Goal: Task Accomplishment & Management: Use online tool/utility

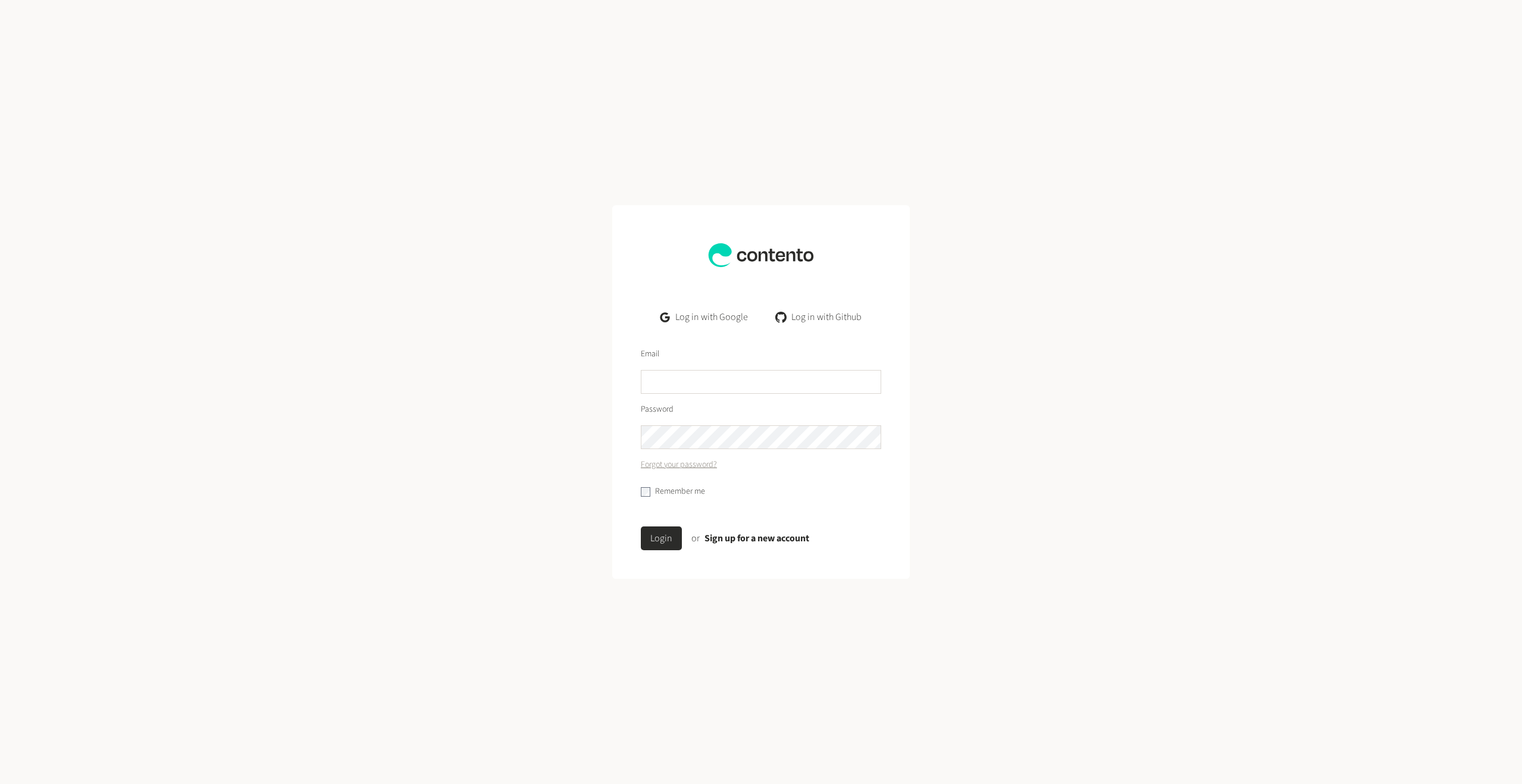
click at [726, 326] on link "Log in with Google" at bounding box center [704, 317] width 107 height 24
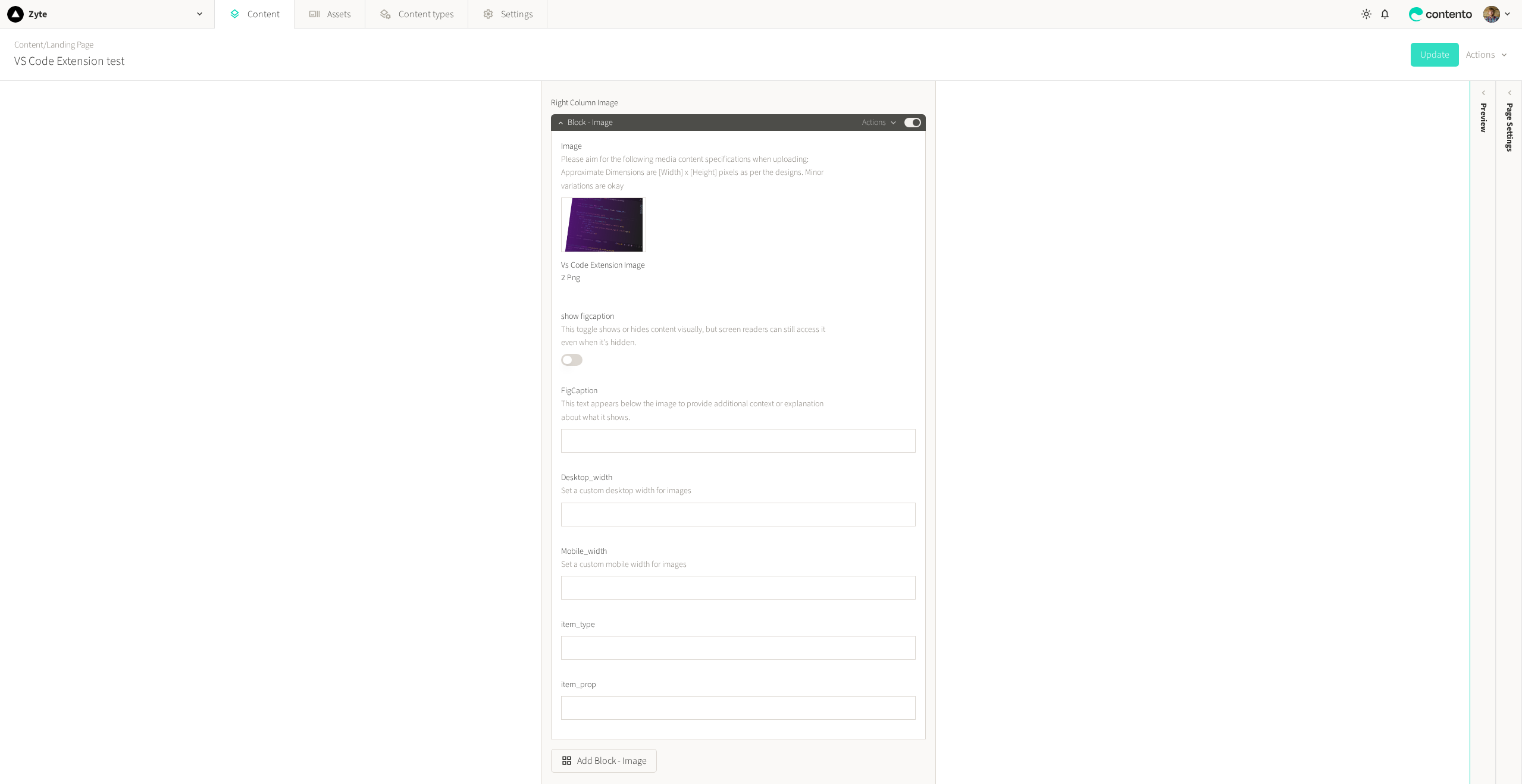
scroll to position [714, 0]
click at [641, 194] on icon "button" at bounding box center [644, 195] width 8 height 8
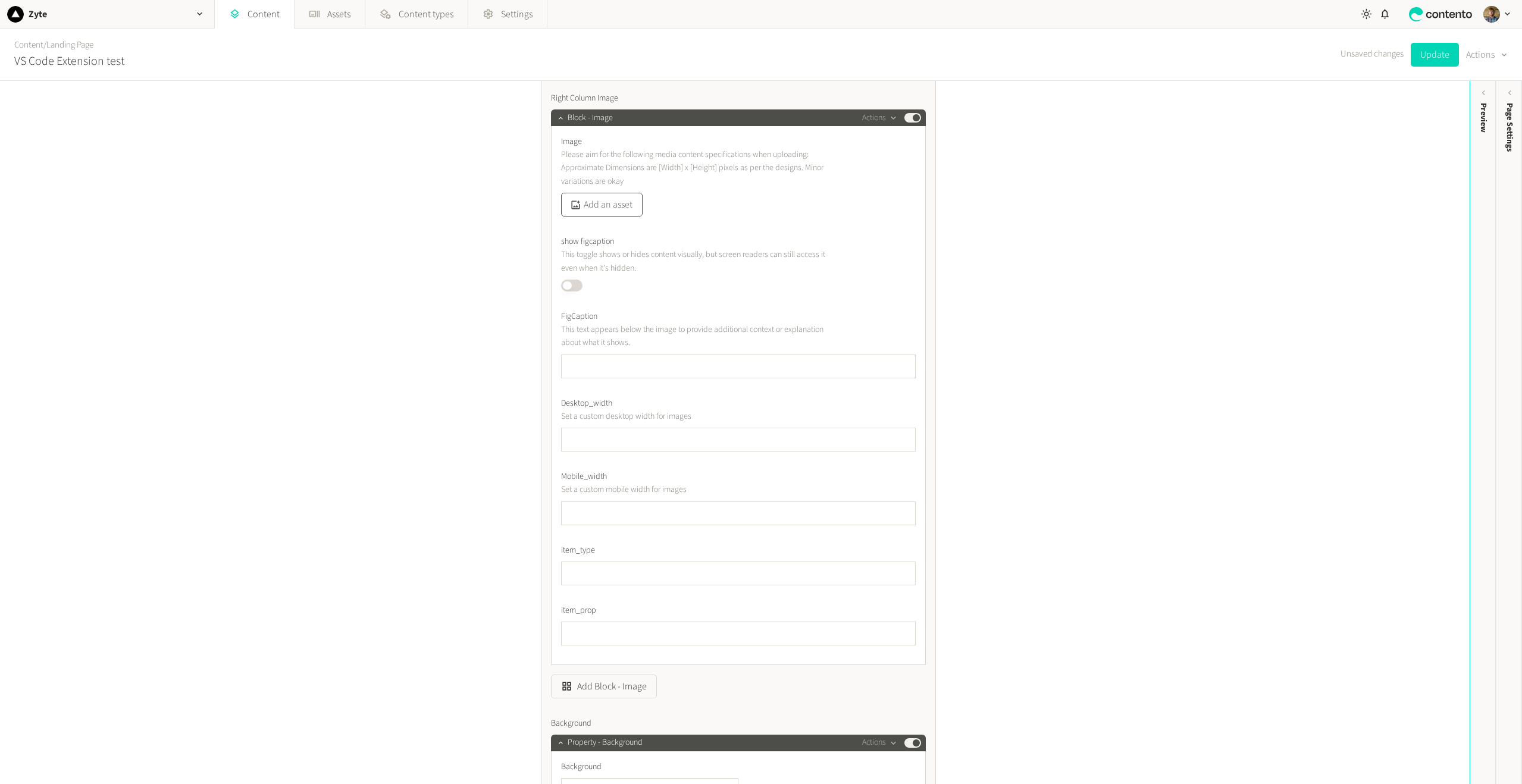
click at [594, 211] on button "Add an asset" at bounding box center [601, 204] width 82 height 24
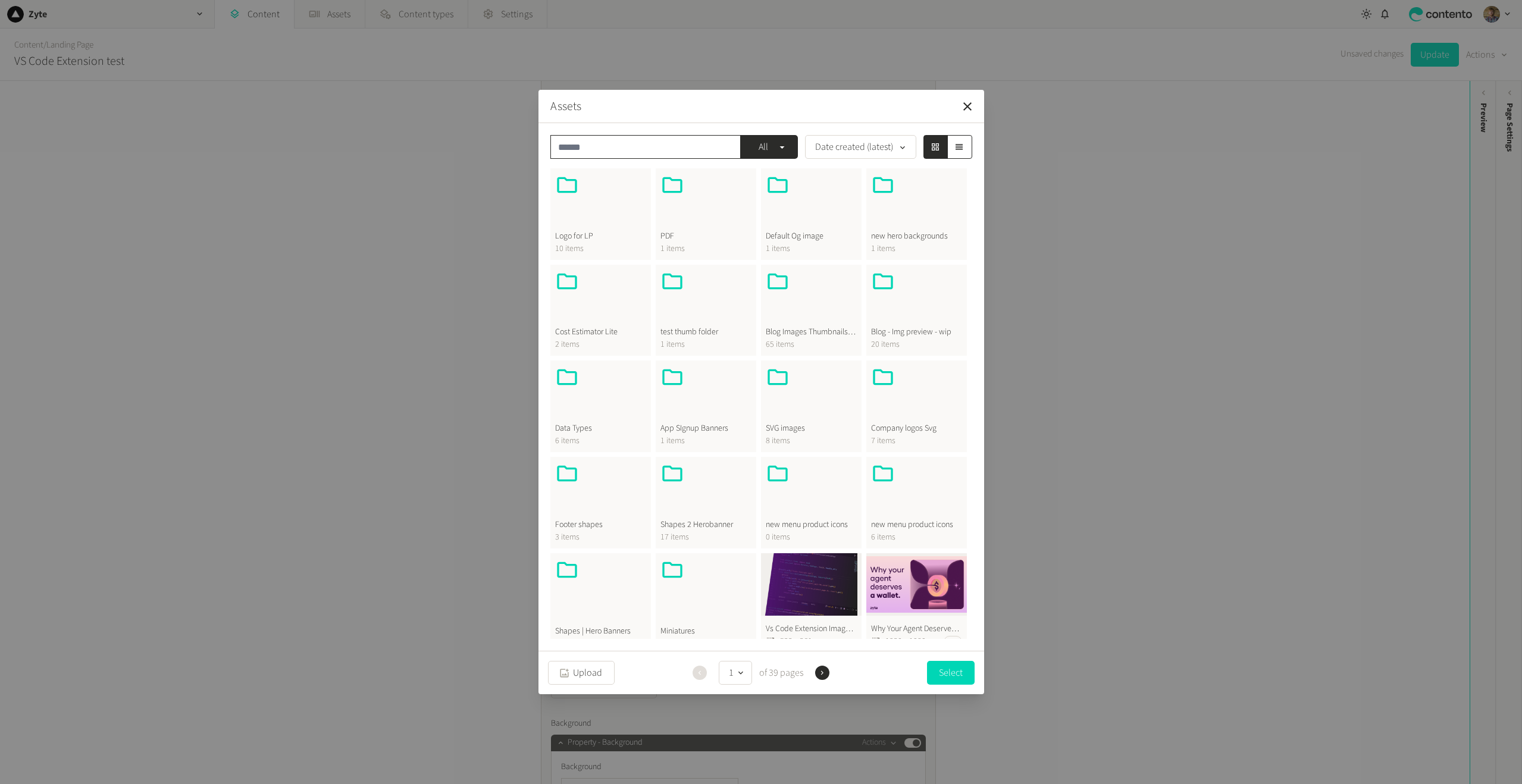
click at [601, 148] on input "text" at bounding box center [646, 147] width 190 height 24
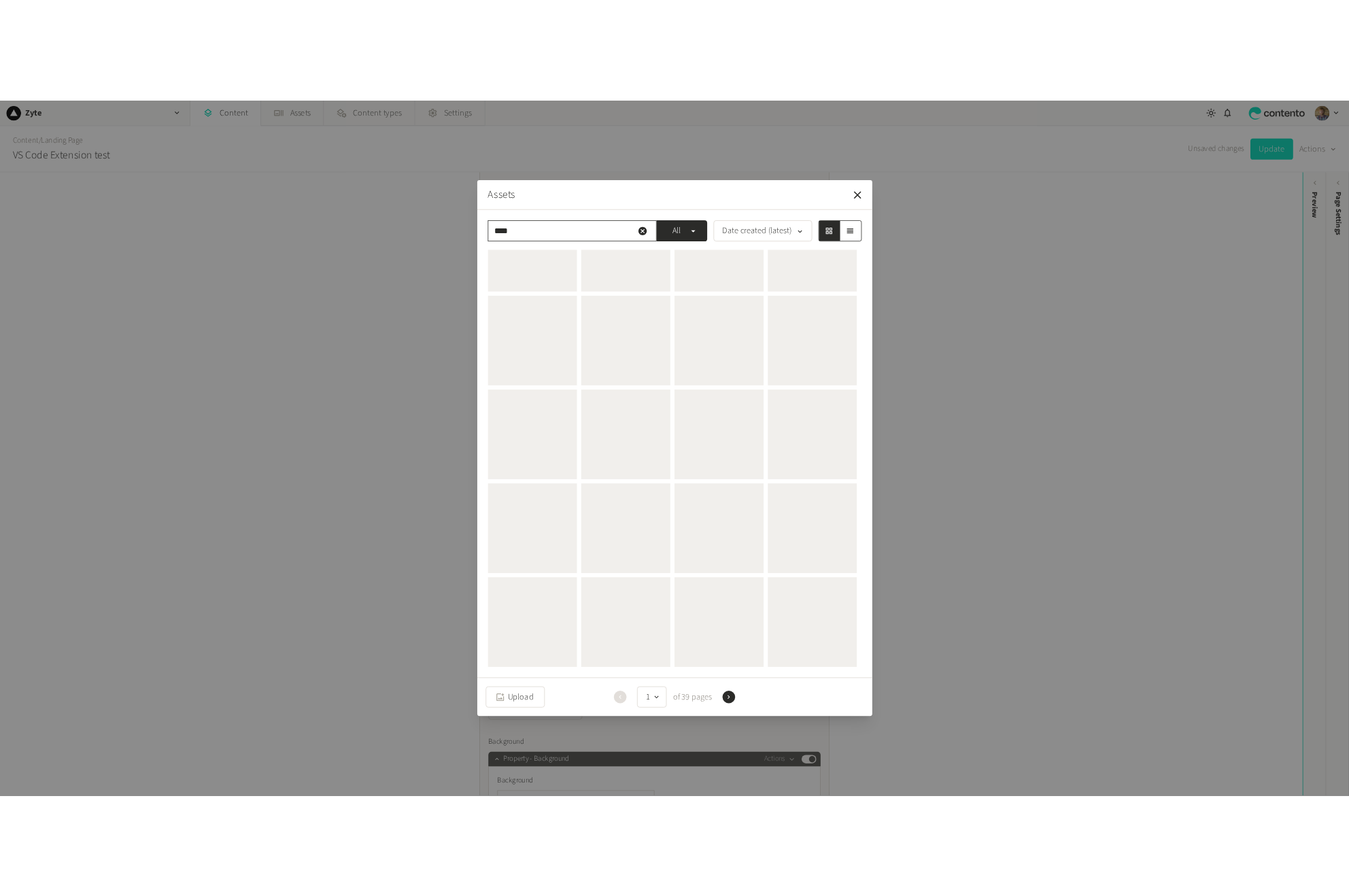
scroll to position [0, 0]
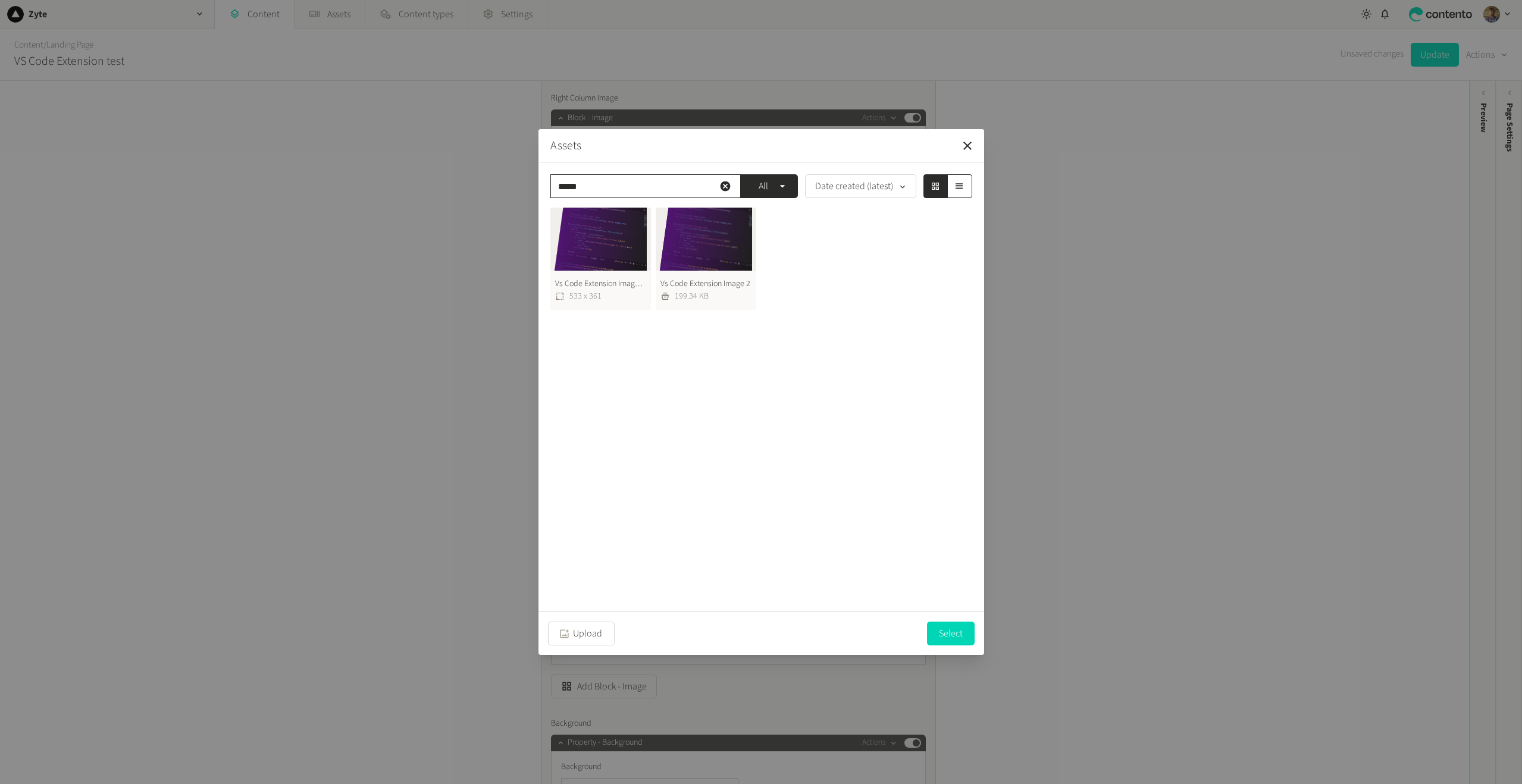
type input "*****"
click at [581, 282] on button "Vs Code Extension Image 2 Png 533 x 361" at bounding box center [601, 259] width 101 height 102
drag, startPoint x: 695, startPoint y: 409, endPoint x: 692, endPoint y: 400, distance: 9.5
click at [695, 409] on div "Vs Code Extension Image 2 Png 533 x 361 Vs Code Extension Image 2 199.34 KB Vs …" at bounding box center [759, 403] width 417 height 392
click at [594, 234] on button "Vs Code Extension Image 2 Png 533 x 361" at bounding box center [601, 258] width 101 height 102
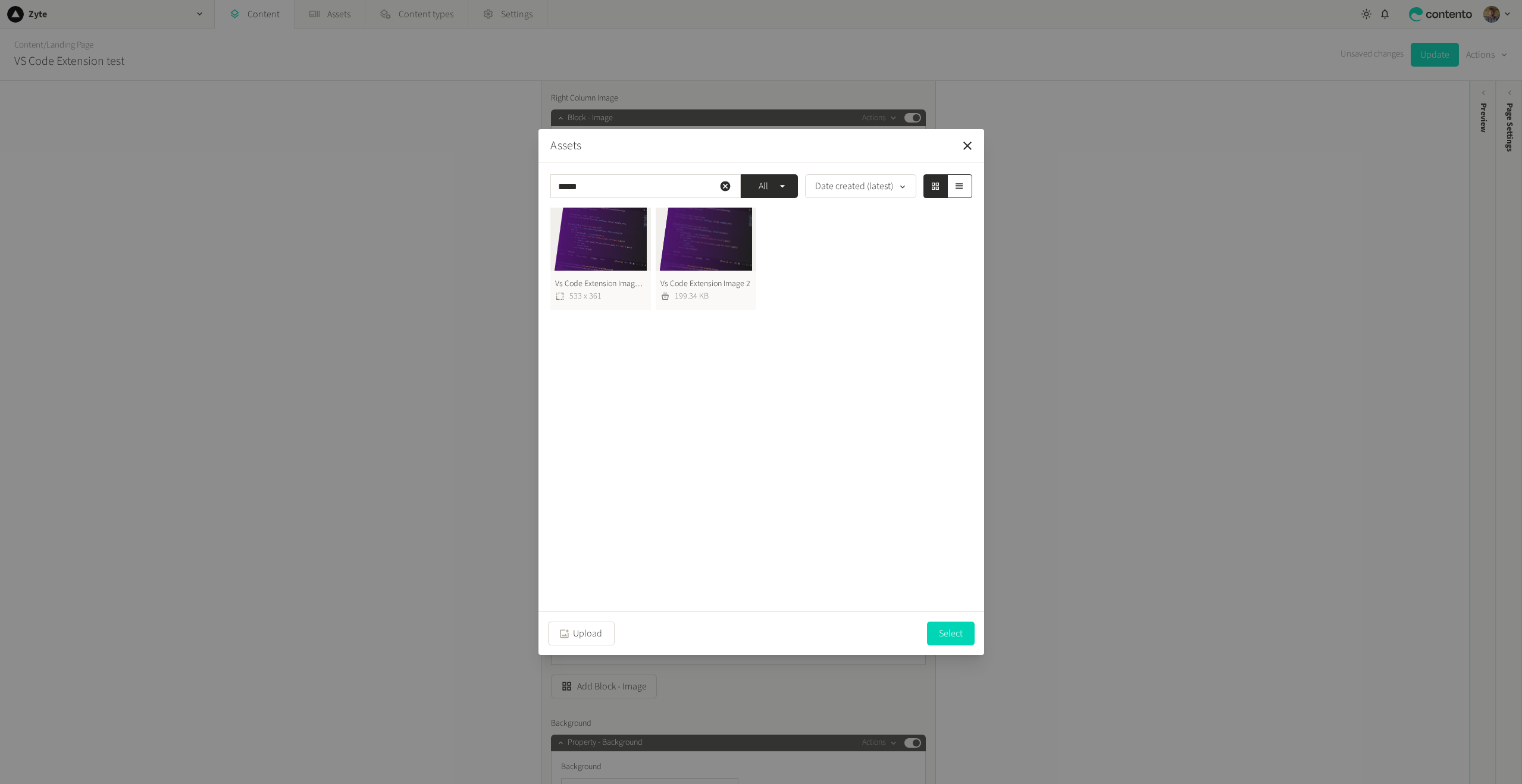
click at [594, 234] on button "Vs Code Extension Image 2 Png 533 x 361" at bounding box center [601, 259] width 101 height 102
click at [594, 234] on button "Vs Code Extension Image 2 Png 533 x 361" at bounding box center [601, 258] width 101 height 102
click at [729, 236] on button "Vs Code Extension Image 2 199.34 KB" at bounding box center [706, 259] width 101 height 102
click at [728, 235] on button "Vs Code Extension Image 2 199.34 KB" at bounding box center [706, 258] width 101 height 102
click at [692, 243] on button "Vs Code Extension Image 2 199.34 KB" at bounding box center [706, 259] width 101 height 102
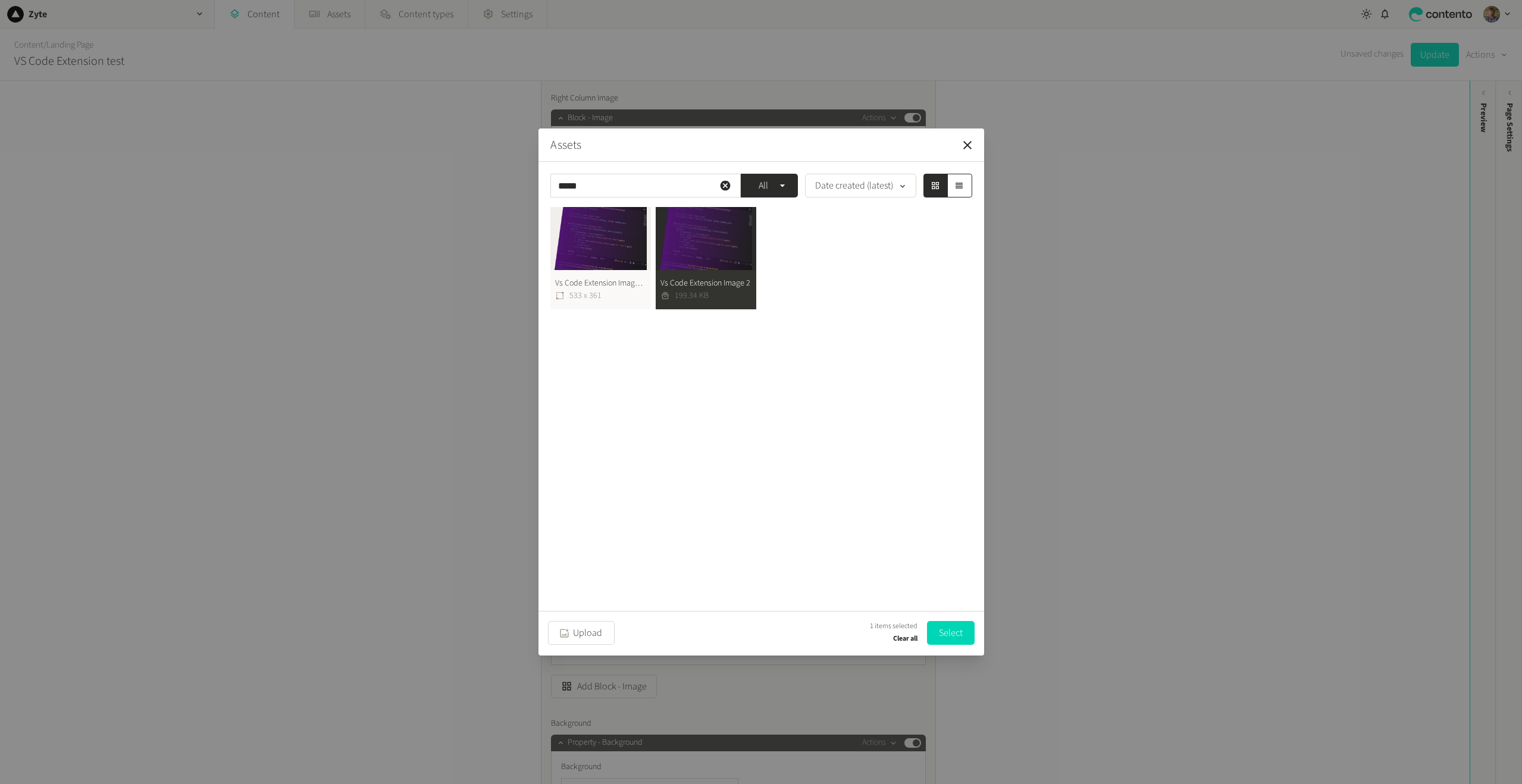
click at [701, 246] on button "Vs Code Extension Image 2 199.34 KB" at bounding box center [706, 258] width 101 height 102
click at [531, 253] on div "Assets ***** All Date created (latest) Vs Code Extension Image 2 Png 533 x 361 …" at bounding box center [761, 392] width 1522 height 784
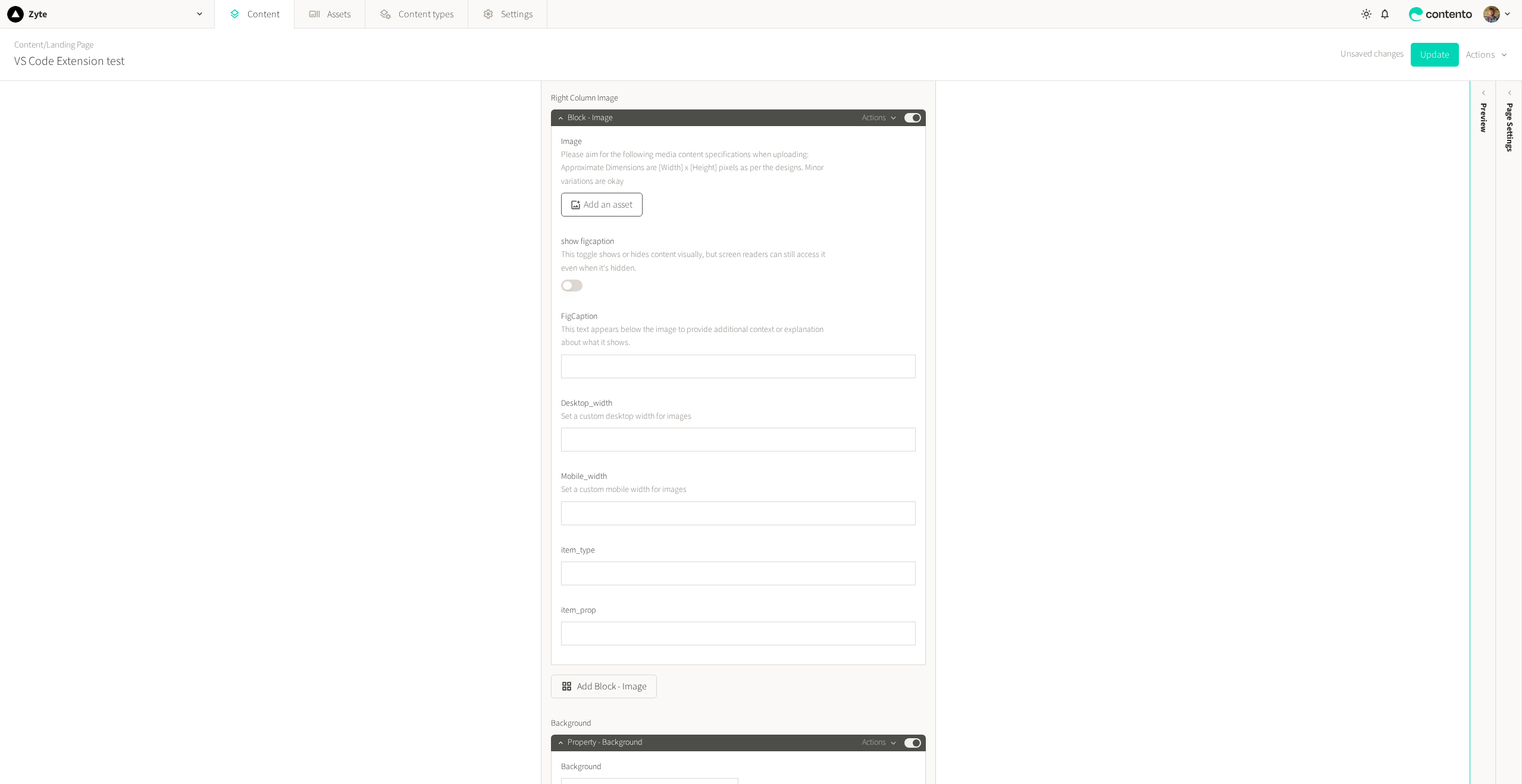
click at [584, 203] on button "Add an asset" at bounding box center [601, 204] width 82 height 24
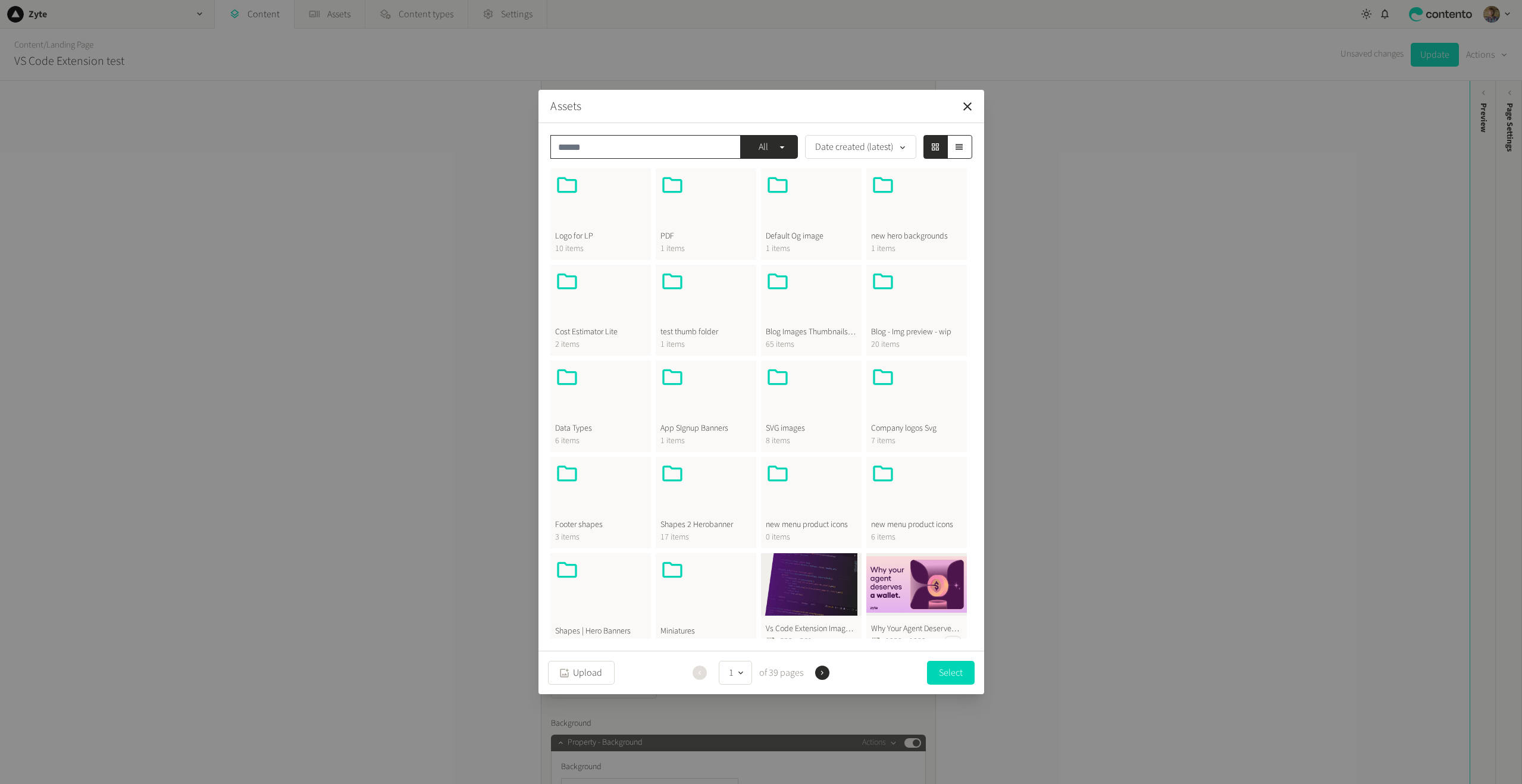
click at [612, 153] on input "text" at bounding box center [646, 147] width 190 height 24
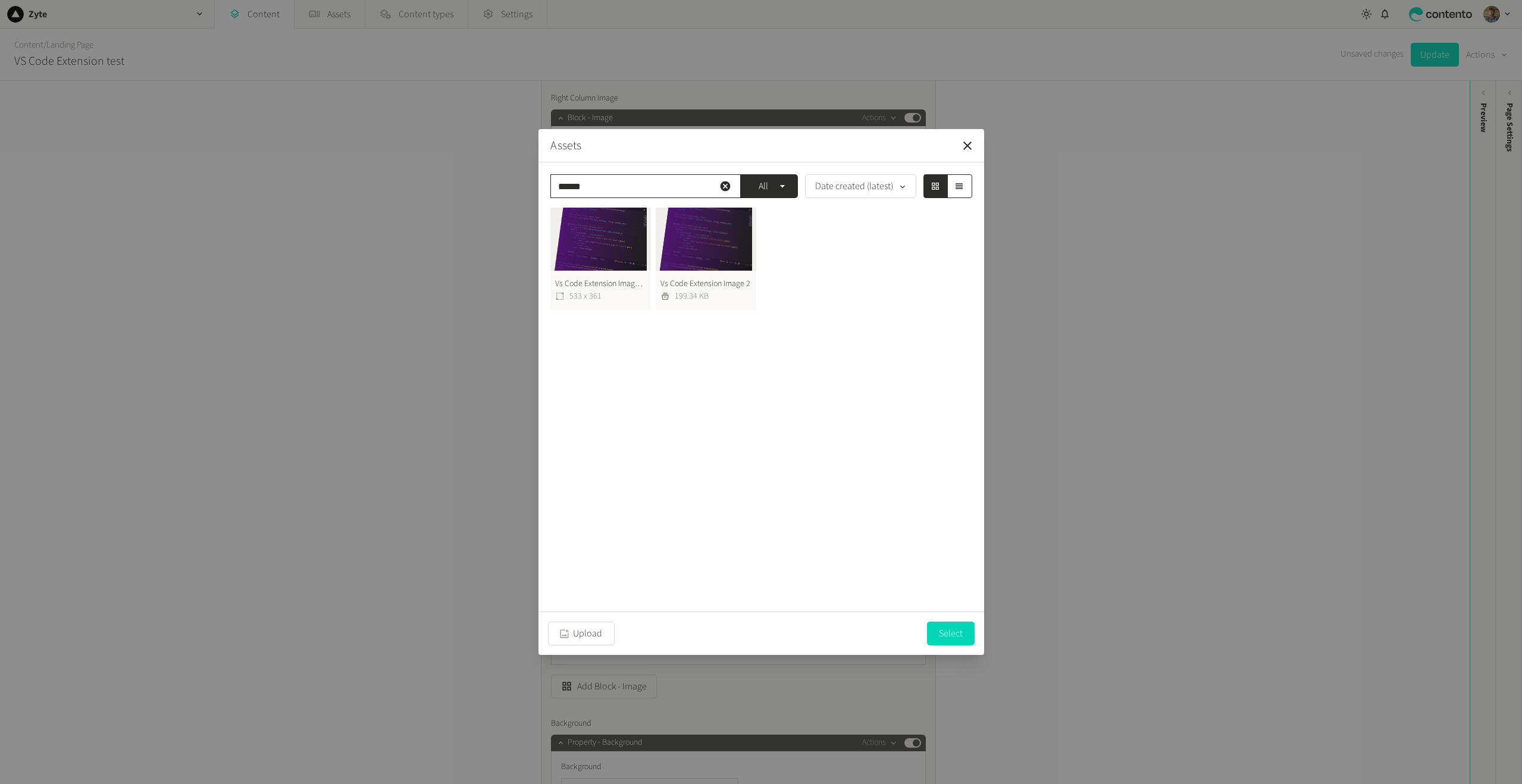
type input "******"
click at [616, 240] on button "Vs Code Extension Image 2 Png 533 x 361" at bounding box center [601, 259] width 101 height 102
click at [612, 246] on button "Vs Code Extension Image 2 Png 533 x 361" at bounding box center [601, 258] width 101 height 102
click at [720, 231] on button "Vs Code Extension Image 2 199.34 KB" at bounding box center [706, 259] width 101 height 102
click at [712, 254] on button "Vs Code Extension Image 2 199.34 KB" at bounding box center [706, 258] width 101 height 102
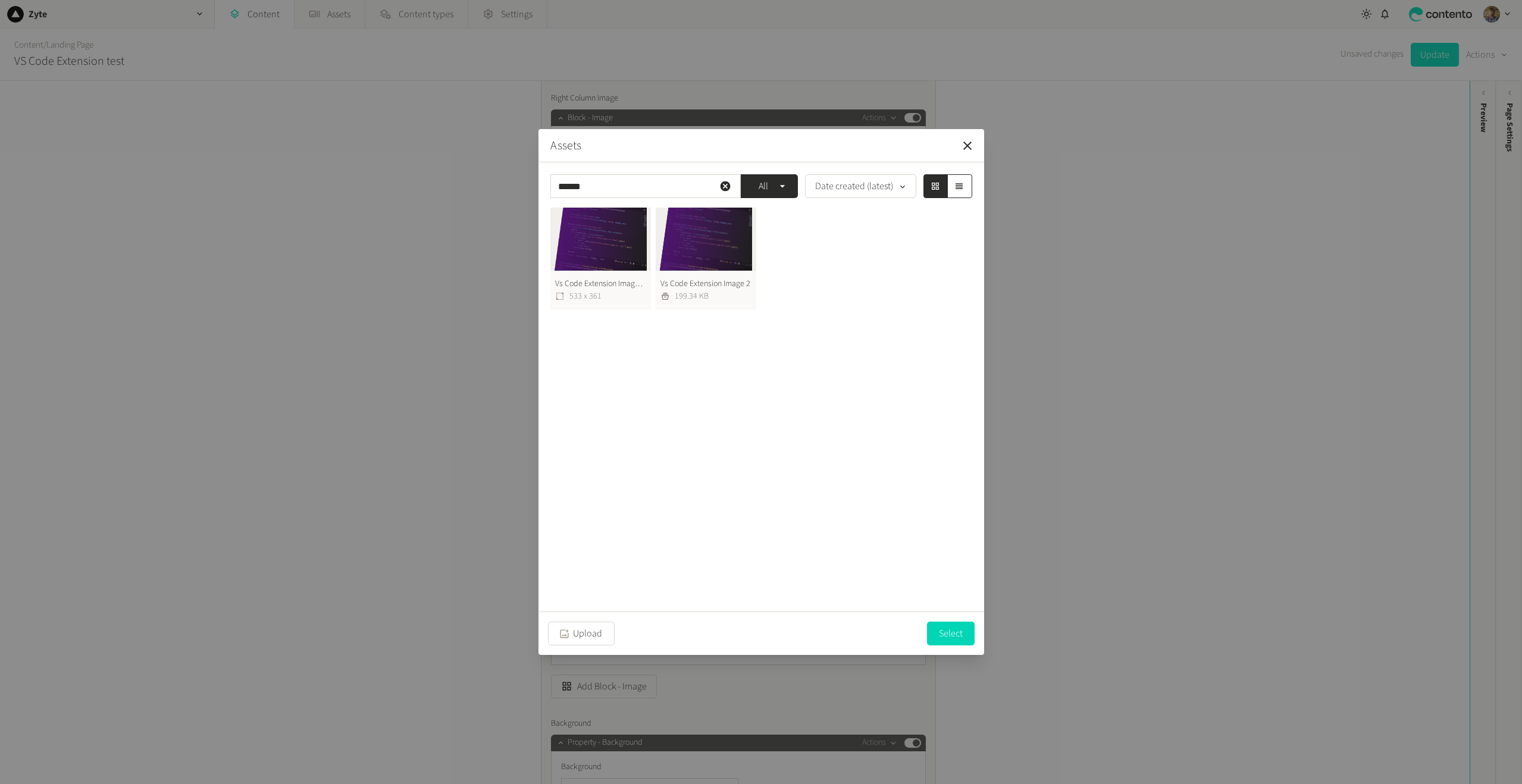
click at [712, 254] on button "Vs Code Extension Image 2 199.34 KB" at bounding box center [706, 259] width 101 height 102
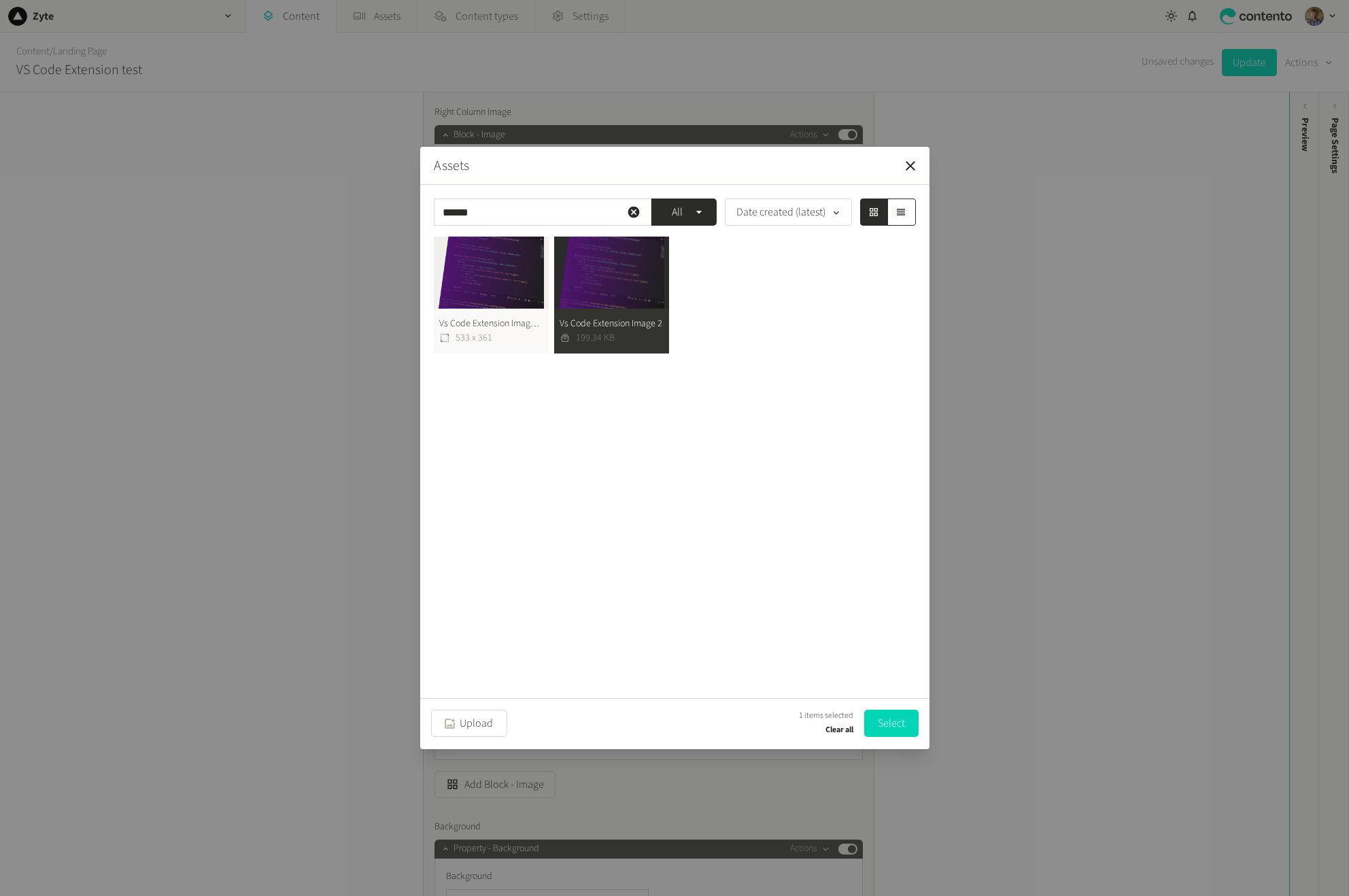
click at [588, 229] on div "****** All Date created (latest) Vs Code Extension Image 2 Png 533 x 361 Vs Cod…" at bounding box center [675, 441] width 509 height 513
click at [604, 260] on button "Vs Code Extension Image 2 199.34 KB" at bounding box center [612, 295] width 115 height 117
click at [482, 286] on button "Vs Code Extension Image 2 Png 533 x 361" at bounding box center [491, 295] width 115 height 117
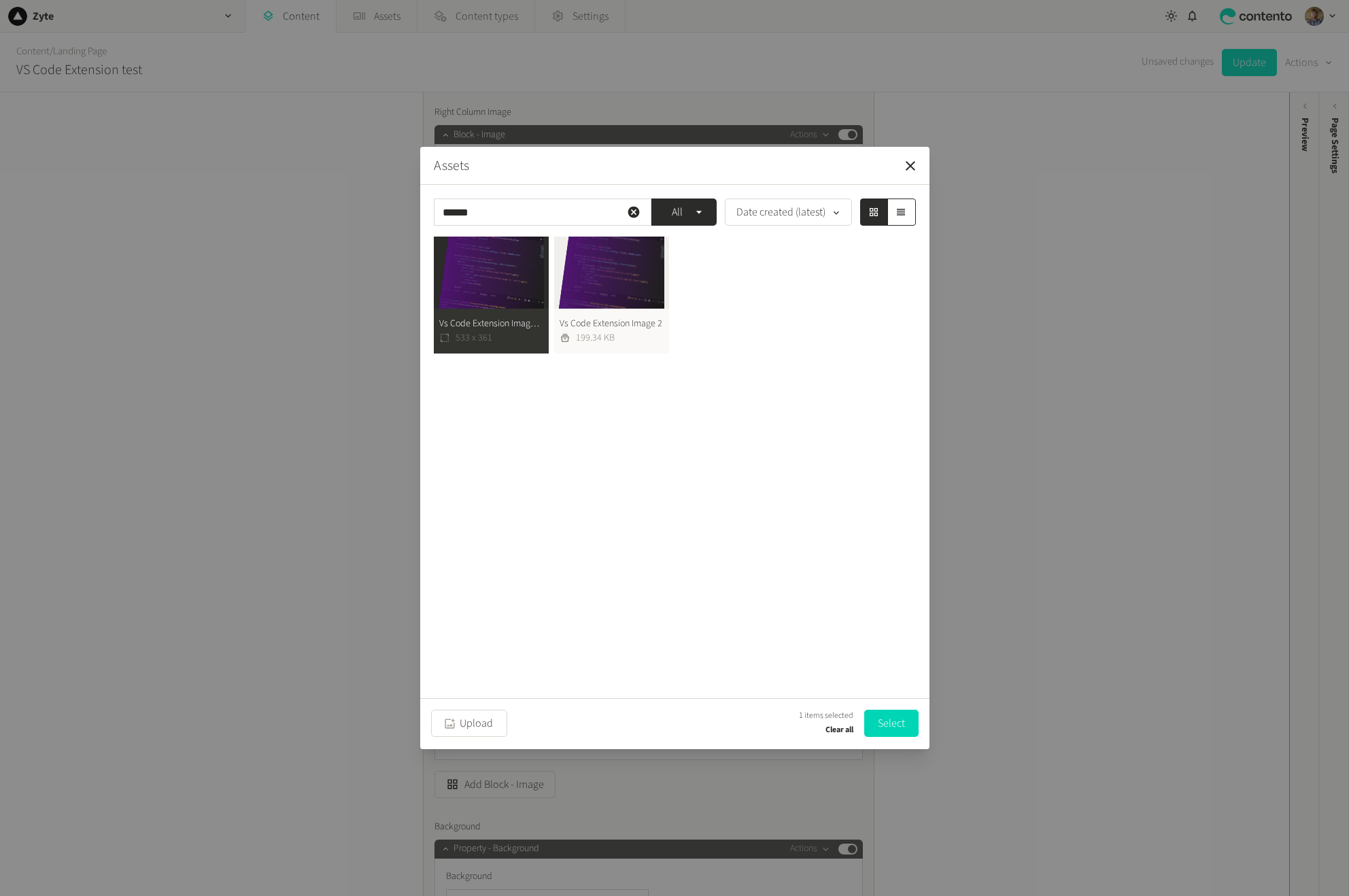
click at [482, 286] on button "Vs Code Extension Image 2 Png 533 x 361" at bounding box center [491, 295] width 115 height 117
click at [498, 284] on button "Vs Code Extension Image 2 Png 533 x 361" at bounding box center [491, 295] width 115 height 117
click at [887, 723] on button "Select" at bounding box center [891, 723] width 55 height 27
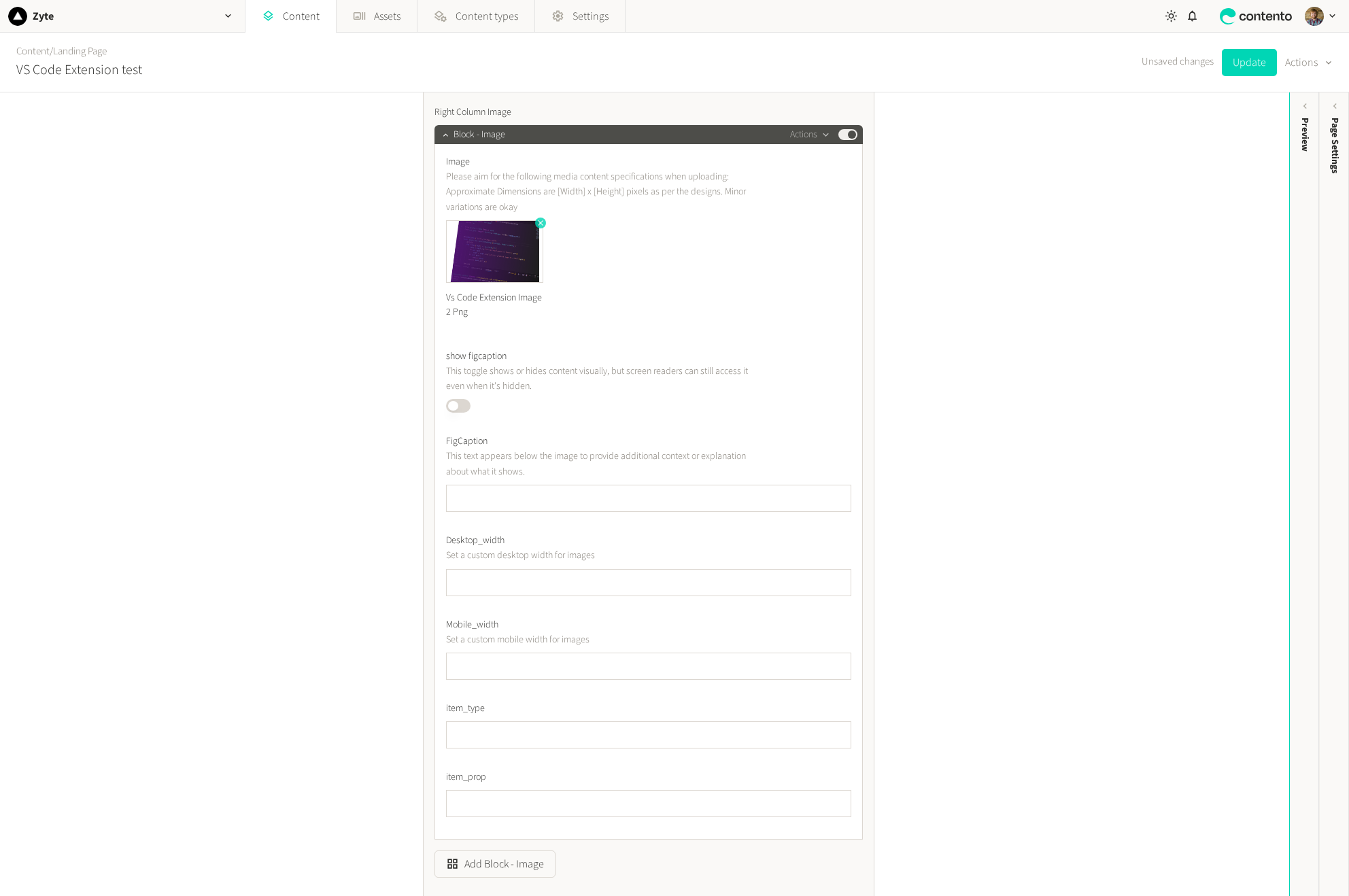
click at [538, 221] on icon "button" at bounding box center [541, 223] width 6 height 6
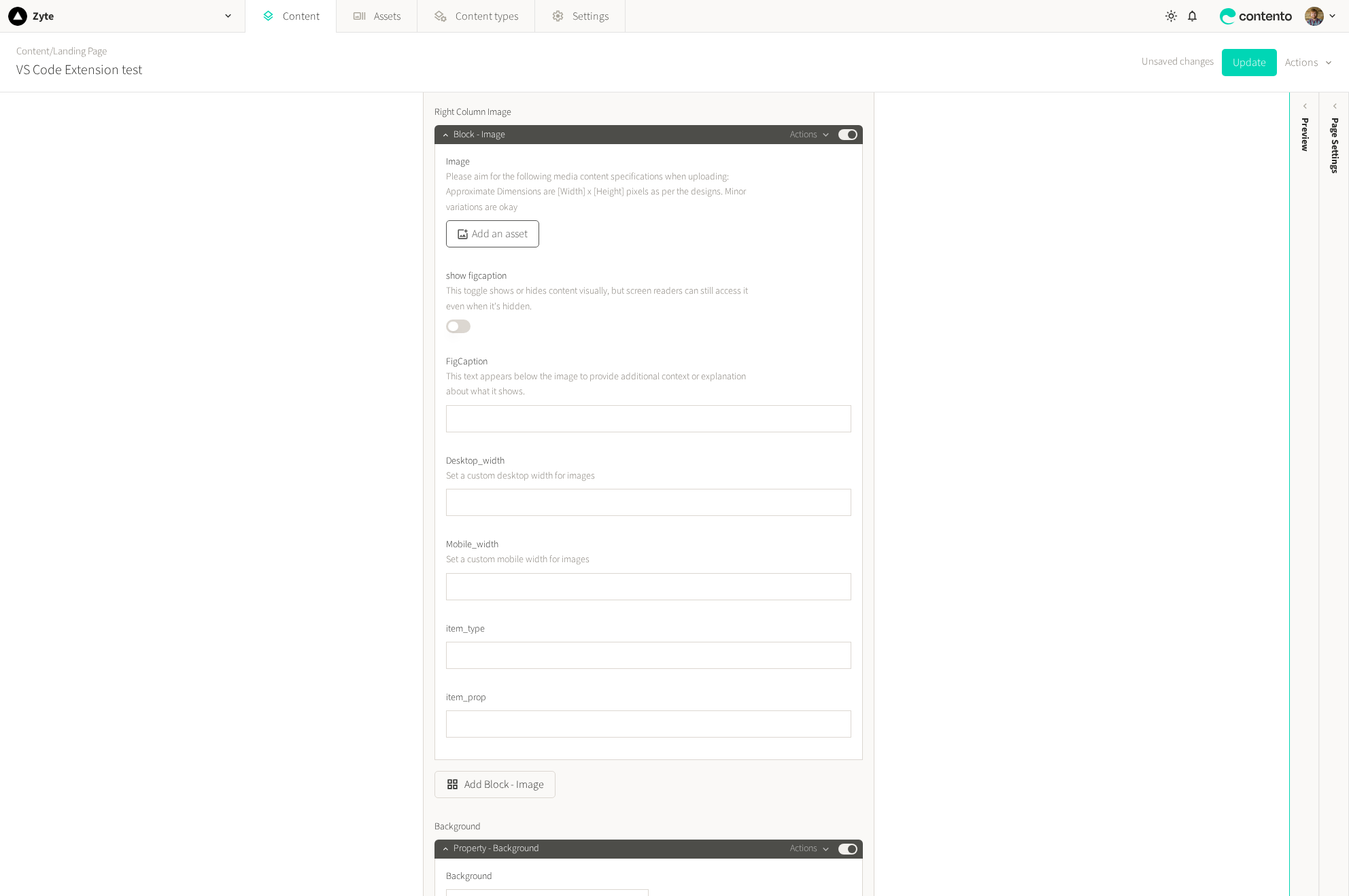
click at [508, 232] on button "Add an asset" at bounding box center [493, 233] width 93 height 27
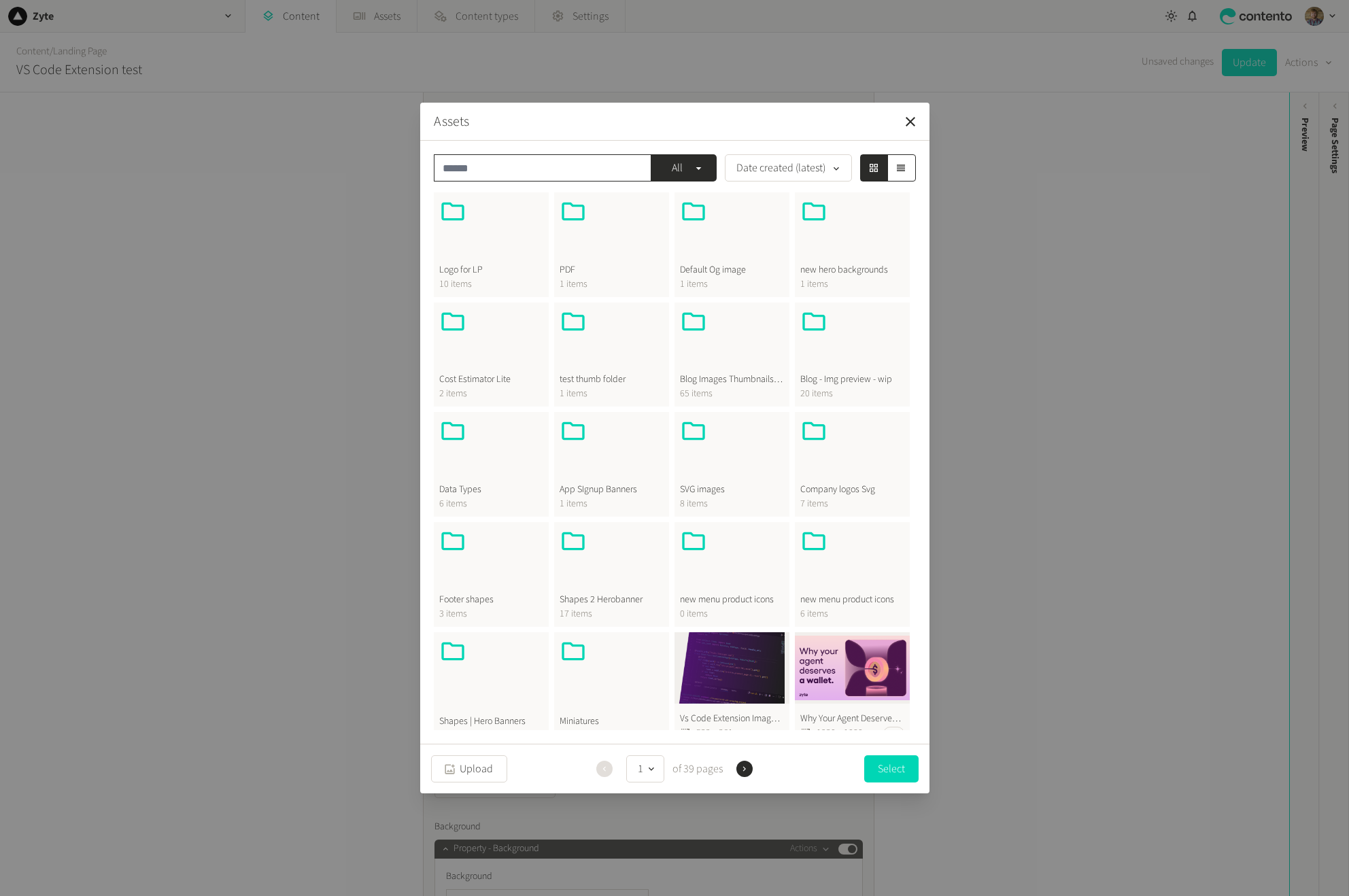
click at [561, 176] on input "text" at bounding box center [543, 167] width 217 height 27
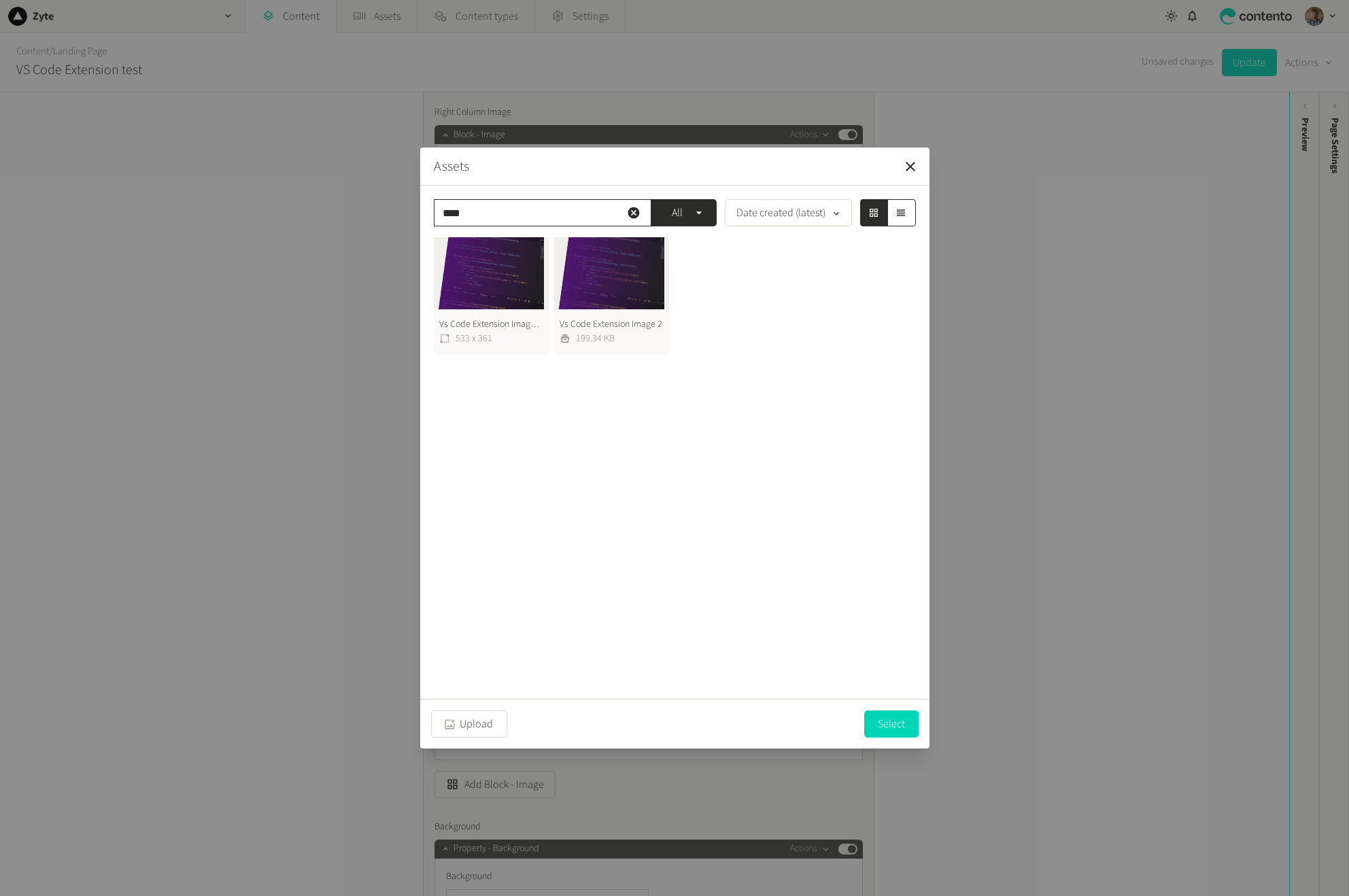
type input "****"
click at [623, 321] on button "Vs Code Extension Image 2 199.34 KB" at bounding box center [612, 295] width 115 height 117
click at [887, 719] on button "Select" at bounding box center [891, 723] width 55 height 27
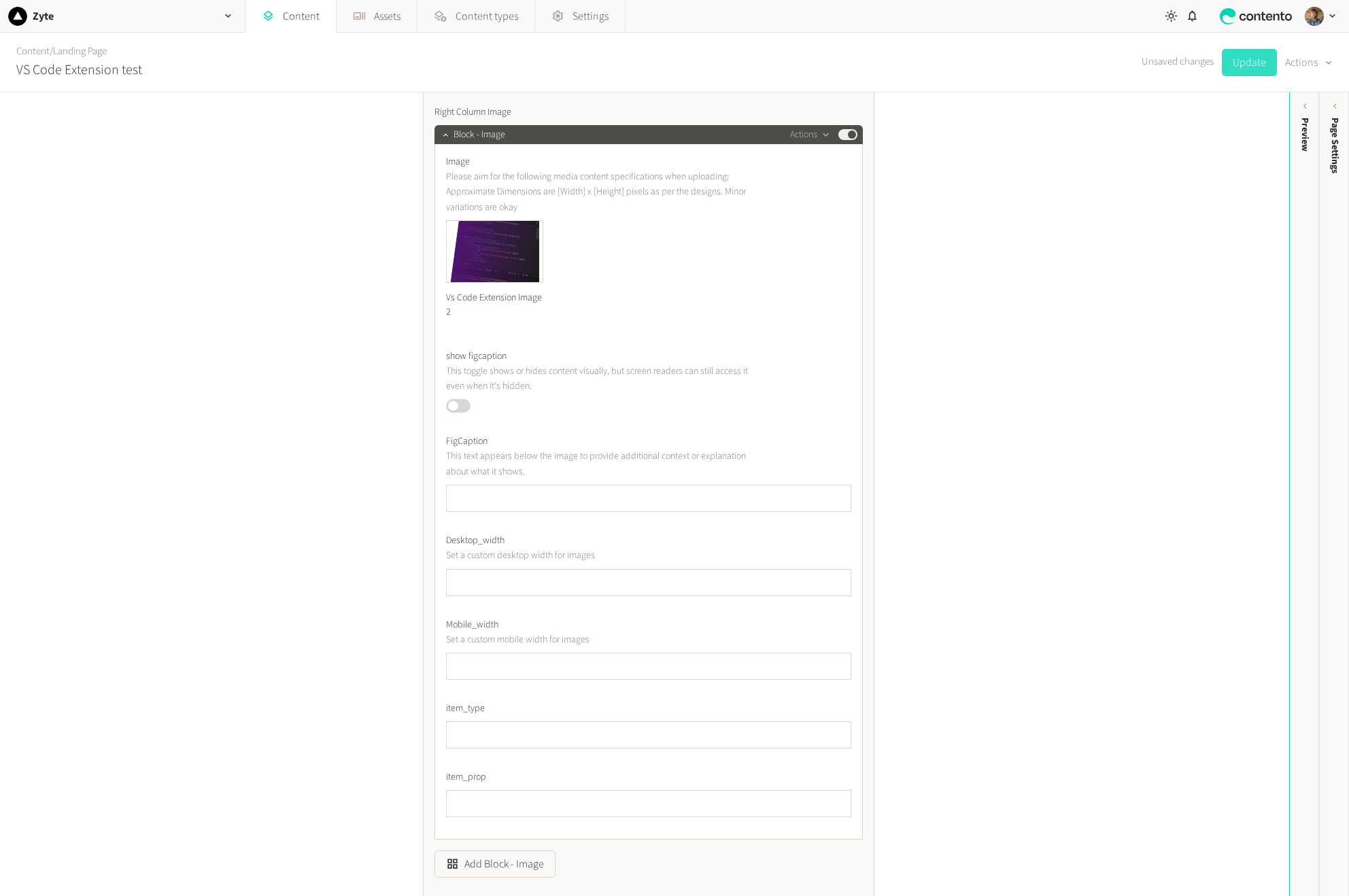
click at [1254, 62] on button "Update" at bounding box center [1250, 62] width 55 height 27
click at [1322, 870] on icon at bounding box center [1323, 871] width 8 height 8
